Goal: Information Seeking & Learning: Check status

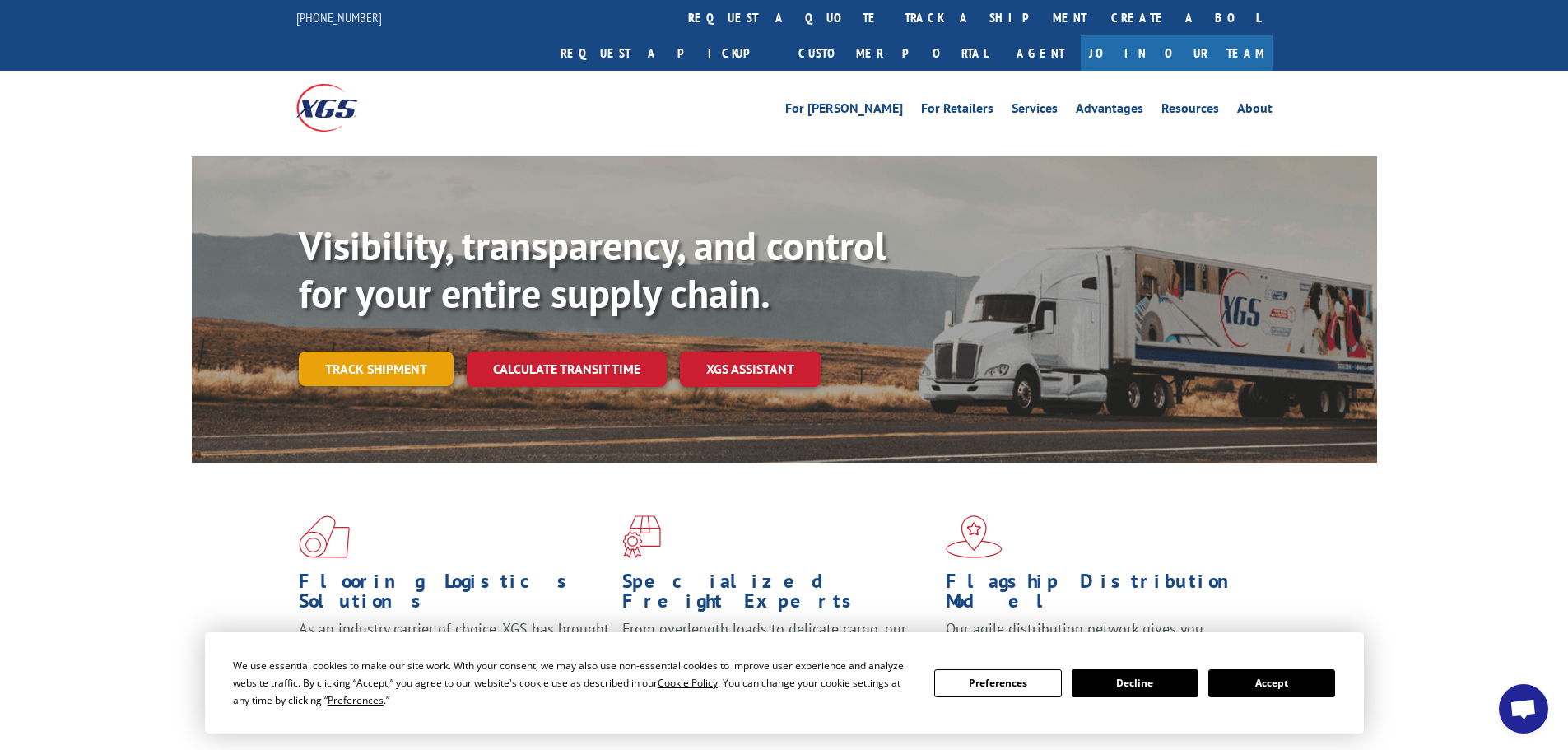
click at [405, 352] on link "Track shipment" at bounding box center [376, 369] width 155 height 35
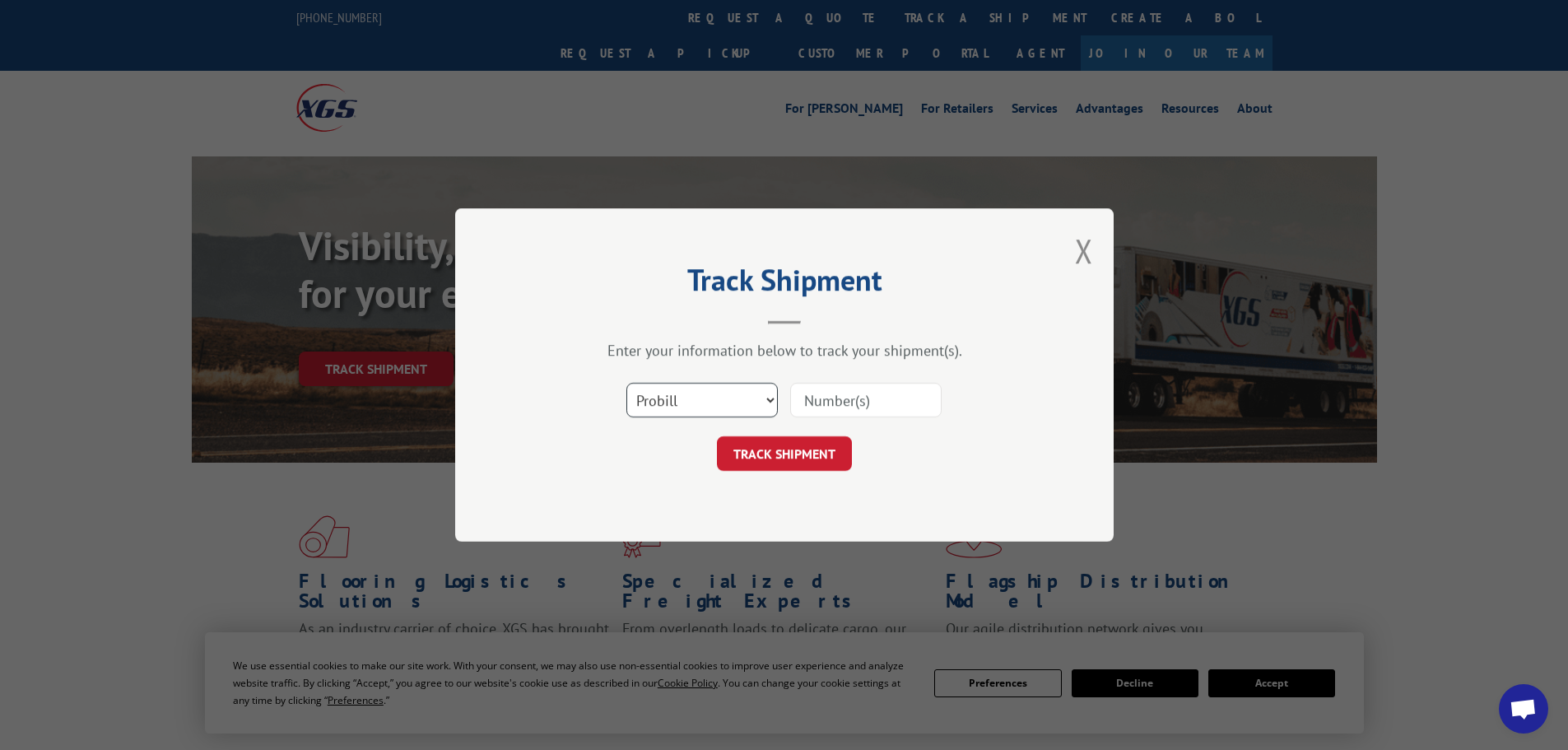
click at [726, 410] on select "Select category... Probill BOL PO" at bounding box center [702, 400] width 151 height 35
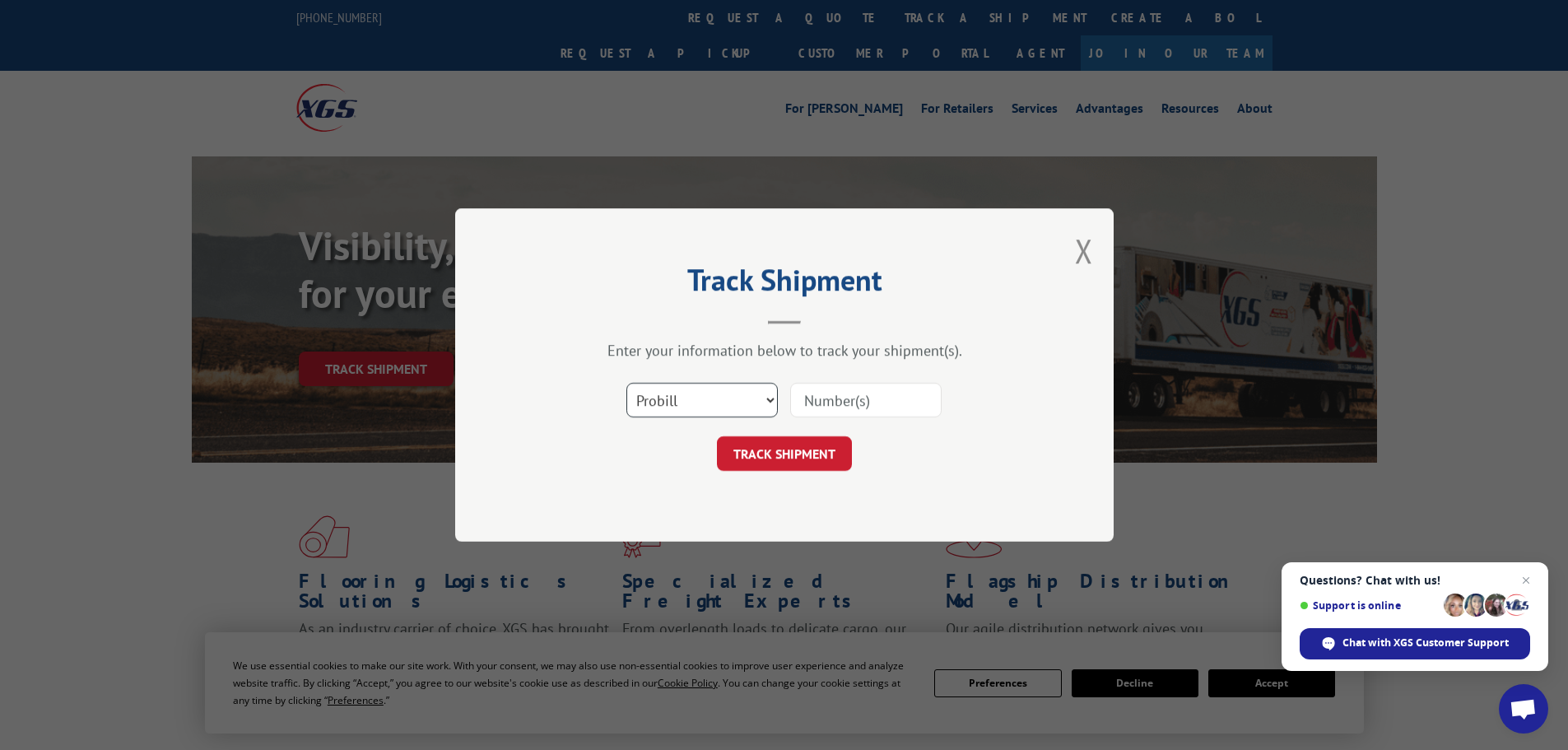
select select "po"
click at [626, 382] on select "Select category... Probill BOL PO" at bounding box center [702, 400] width 151 height 35
click at [803, 402] on input at bounding box center [866, 400] width 151 height 35
paste input "61541154"
type input "61541154"
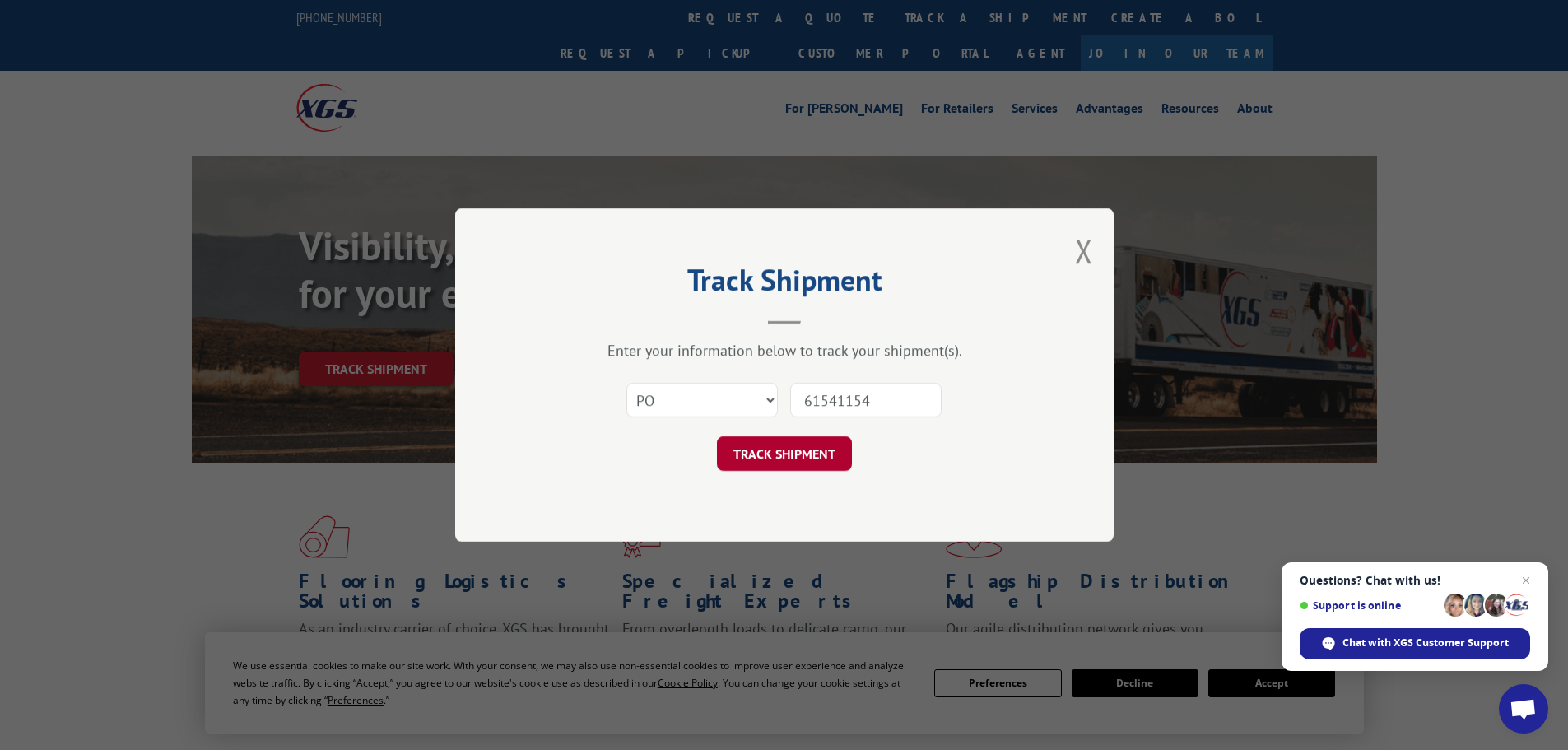
click at [819, 465] on button "TRACK SHIPMENT" at bounding box center [784, 454] width 135 height 35
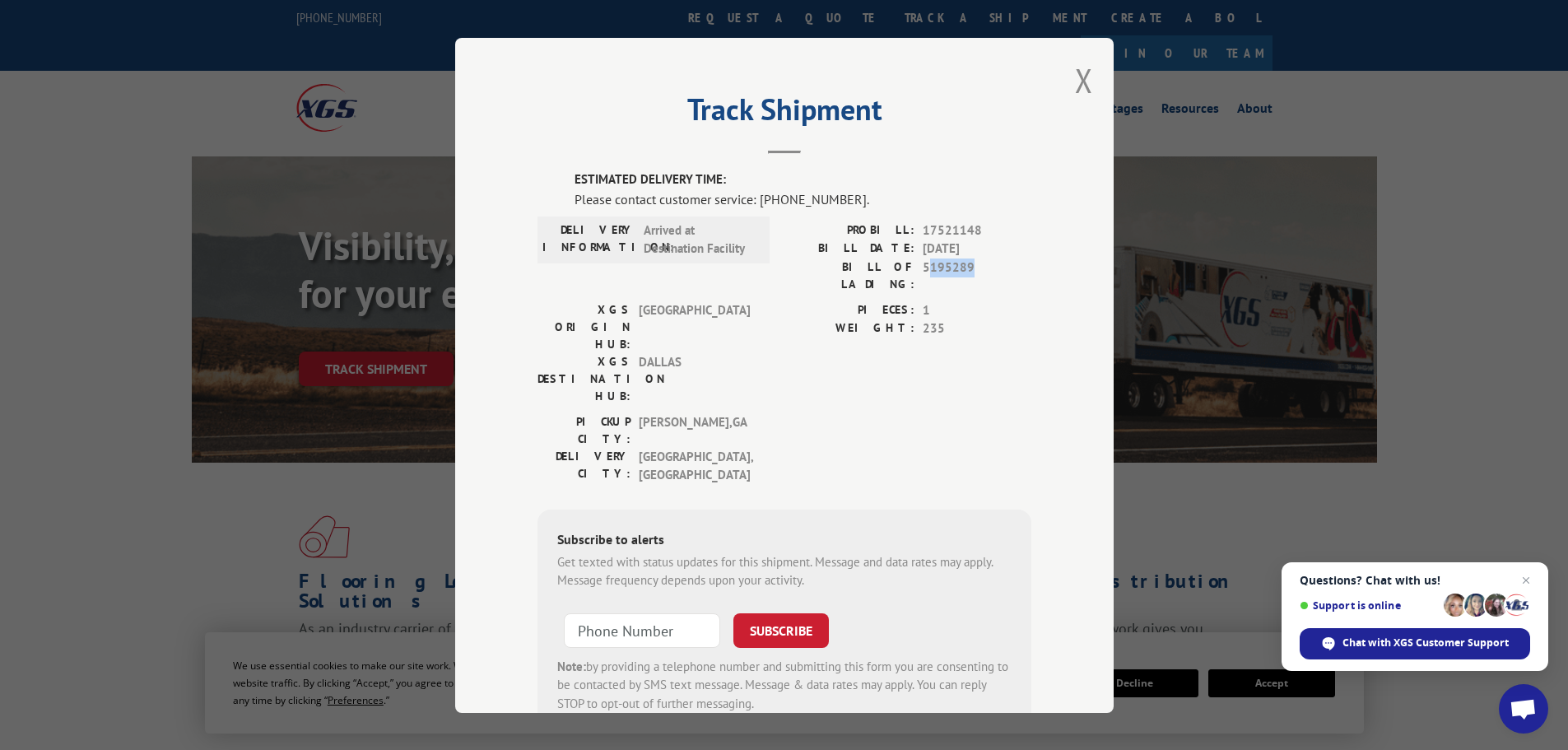
drag, startPoint x: 982, startPoint y: 275, endPoint x: 924, endPoint y: 268, distance: 58.4
click at [924, 268] on span "5195289" at bounding box center [976, 275] width 108 height 35
drag, startPoint x: 917, startPoint y: 267, endPoint x: 969, endPoint y: 277, distance: 53.0
click at [969, 277] on div "PROBILL: 17521148 BILL DATE: 09/04/2025 BILL OF LADING: 5195289" at bounding box center [908, 261] width 247 height 79
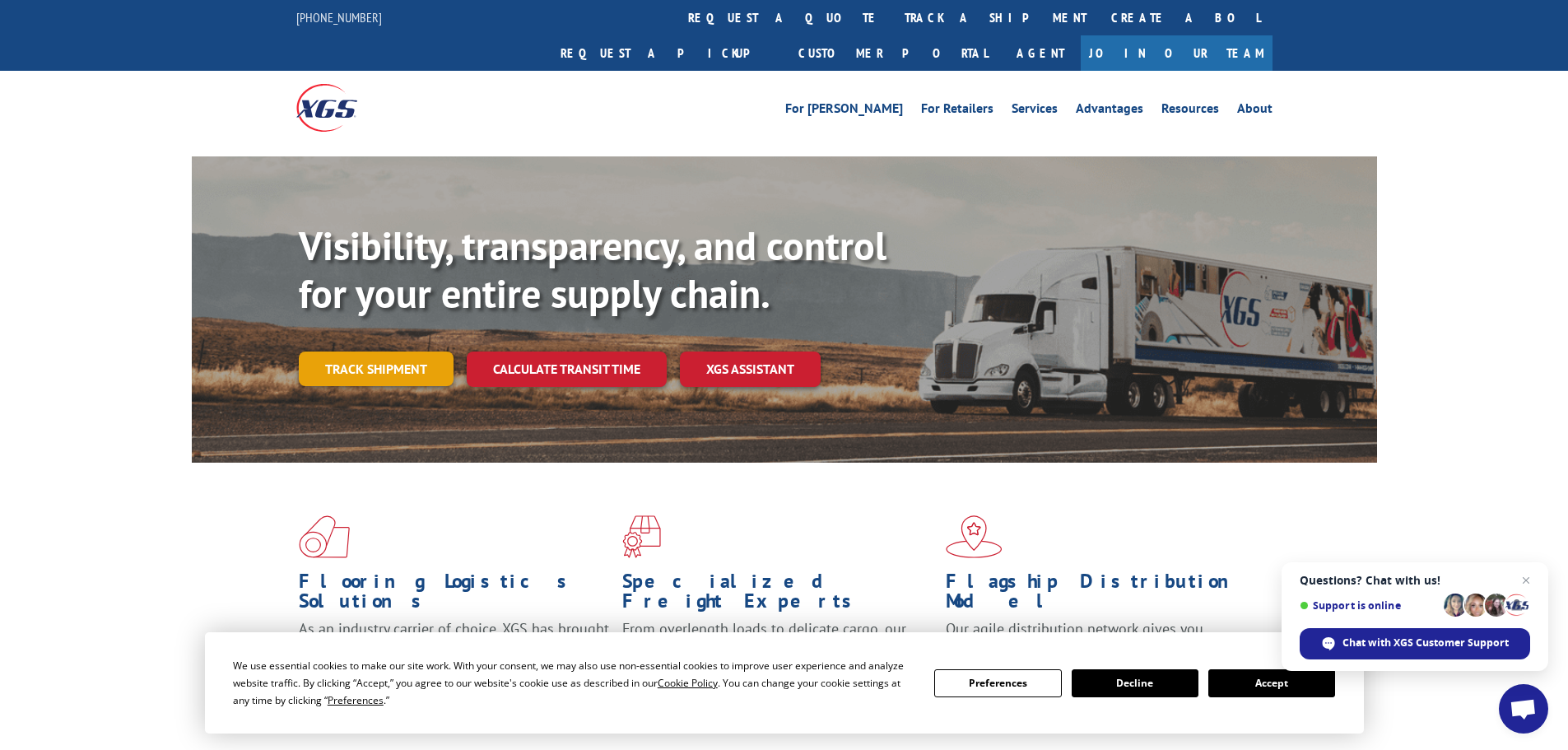
click at [389, 352] on link "Track shipment" at bounding box center [376, 369] width 155 height 35
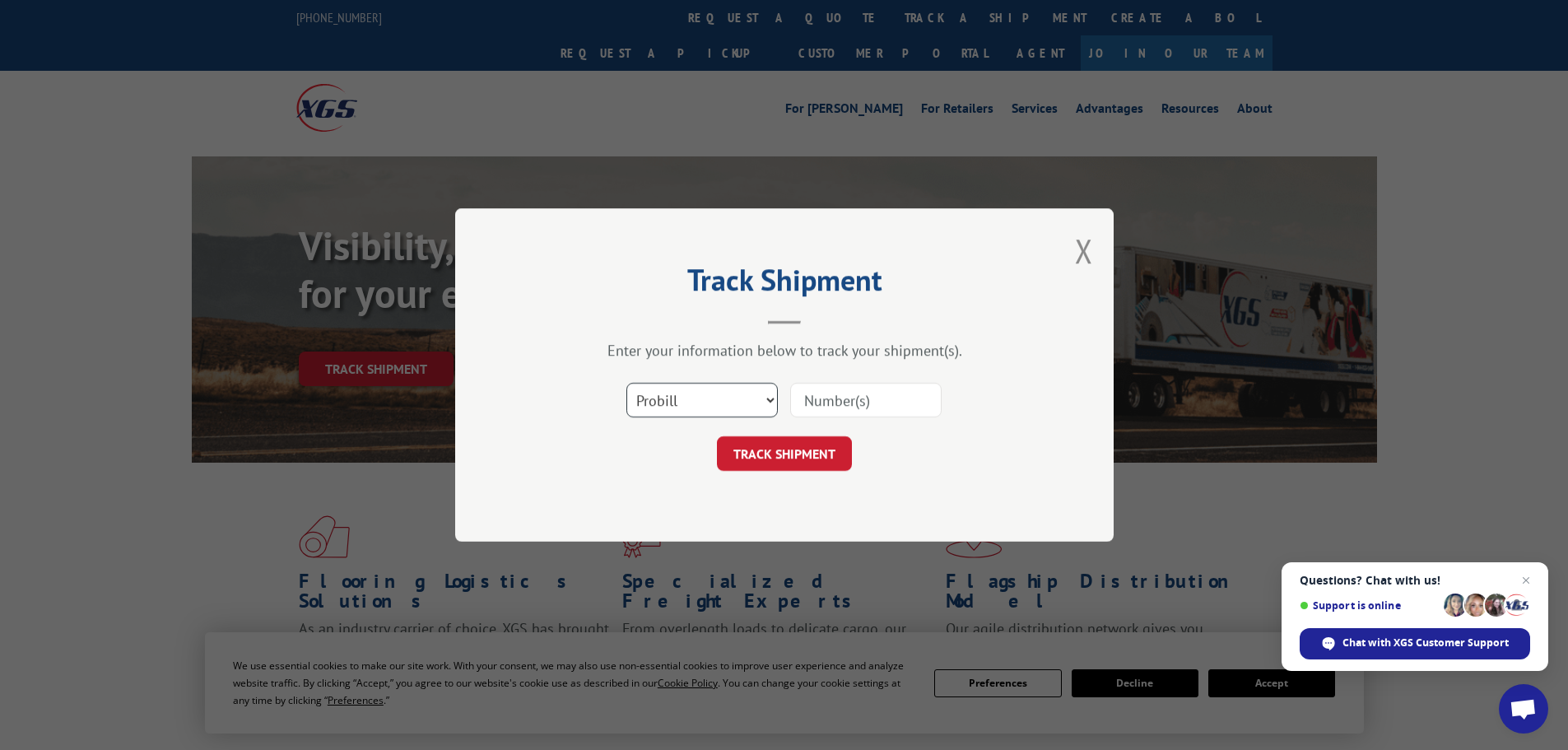
click at [683, 402] on select "Select category... Probill BOL PO" at bounding box center [702, 400] width 151 height 35
select select "po"
click at [626, 382] on select "Select category... Probill BOL PO" at bounding box center [702, 400] width 151 height 35
click at [843, 405] on input at bounding box center [866, 400] width 151 height 35
paste input "61541154"
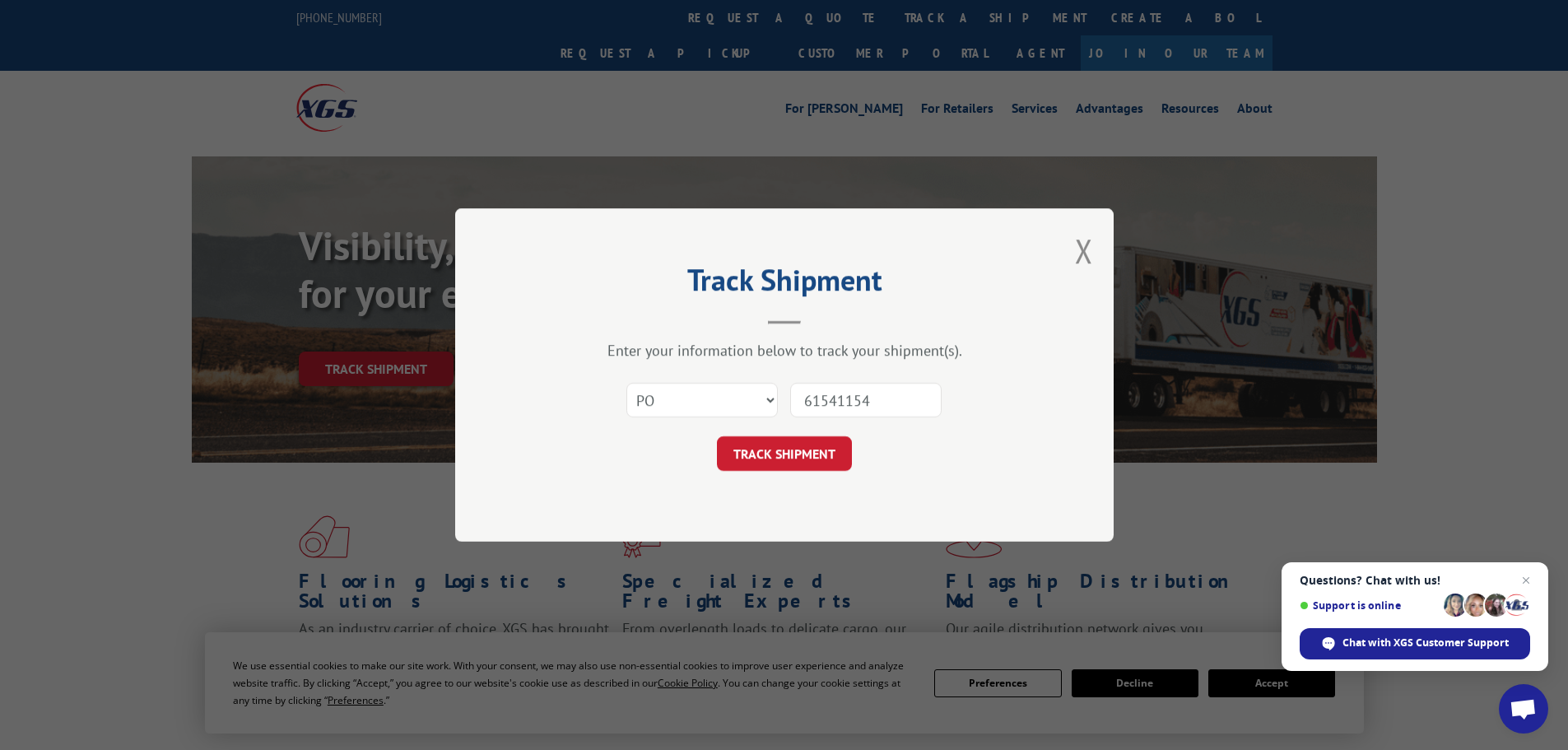
type input "61541154"
click at [806, 459] on button "TRACK SHIPMENT" at bounding box center [784, 454] width 135 height 35
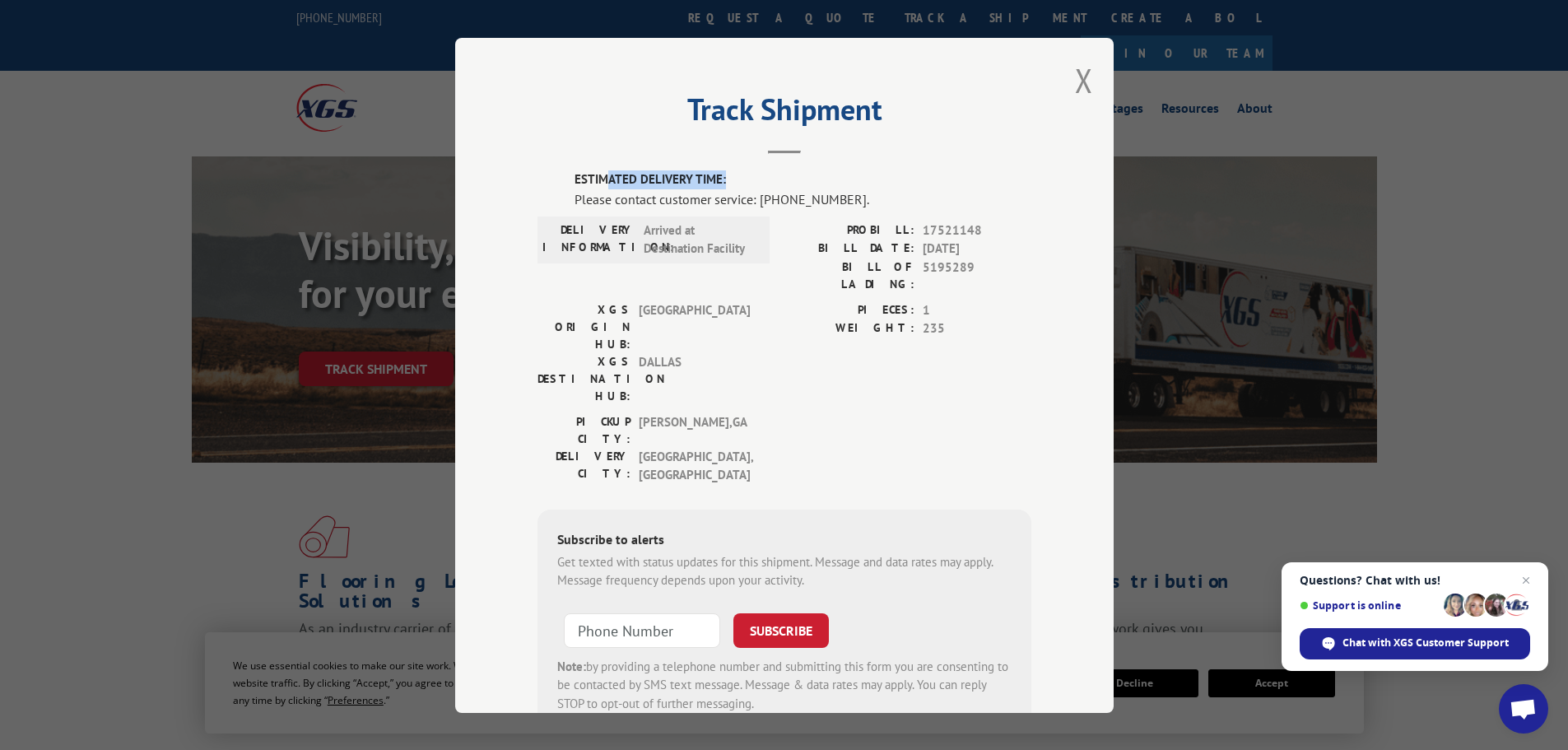
drag, startPoint x: 606, startPoint y: 182, endPoint x: 858, endPoint y: 178, distance: 252.0
click at [858, 178] on label "ESTIMATED DELIVERY TIME:" at bounding box center [803, 180] width 457 height 19
drag, startPoint x: 913, startPoint y: 204, endPoint x: 565, endPoint y: 221, distance: 348.4
click at [565, 221] on div "ESTIMATED DELIVERY TIME: Please contact customer service: [PHONE_NUMBER]. DELIV…" at bounding box center [784, 451] width 494 height 562
